Goal: Information Seeking & Learning: Check status

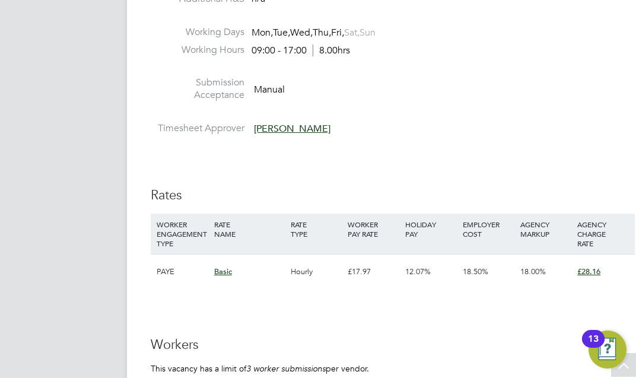
scroll to position [2256, 0]
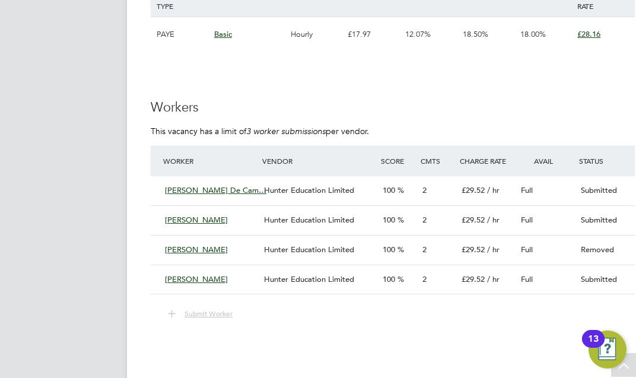
click at [239, 270] on div "[PERSON_NAME]" at bounding box center [209, 280] width 99 height 20
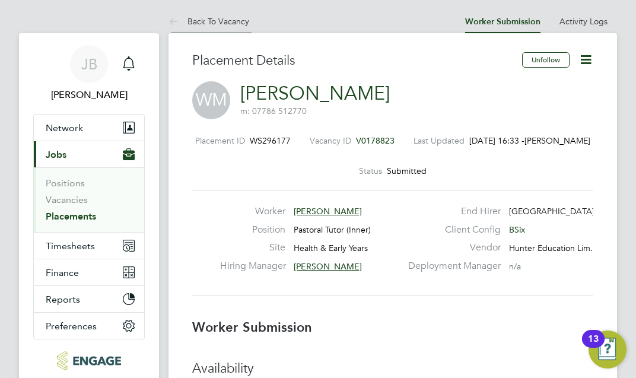
click at [183, 21] on icon at bounding box center [176, 22] width 15 height 15
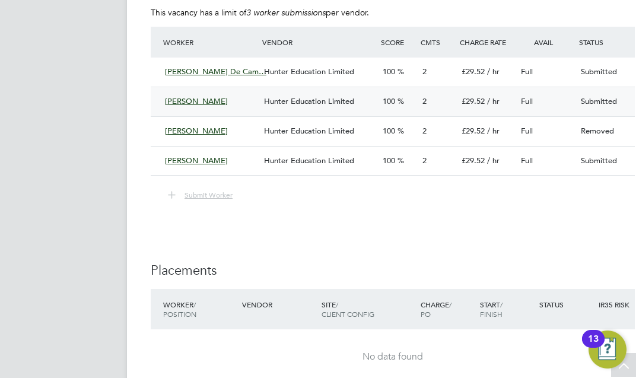
click at [271, 106] on div "Hunter Education Limited" at bounding box center [318, 102] width 119 height 20
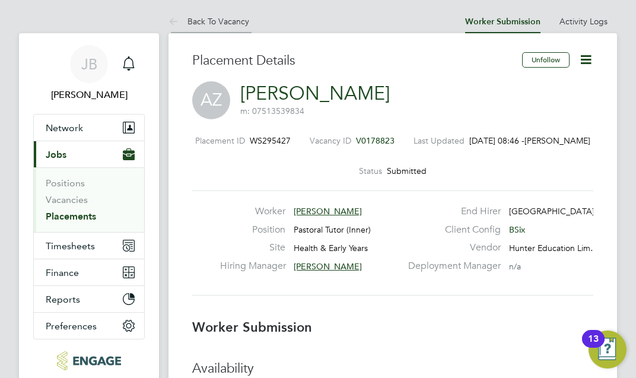
click at [190, 18] on link "Back To Vacancy" at bounding box center [209, 21] width 81 height 11
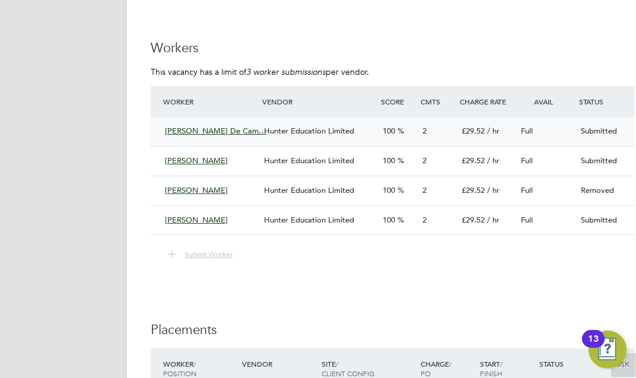
click at [261, 132] on div "Hunter Education Limited" at bounding box center [318, 132] width 119 height 20
